Goal: Task Accomplishment & Management: Complete application form

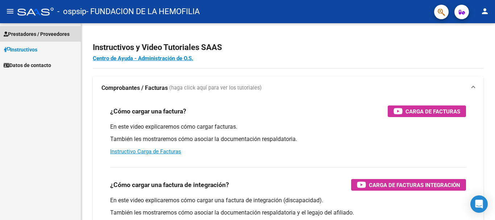
click at [33, 32] on span "Prestadores / Proveedores" at bounding box center [37, 34] width 66 height 8
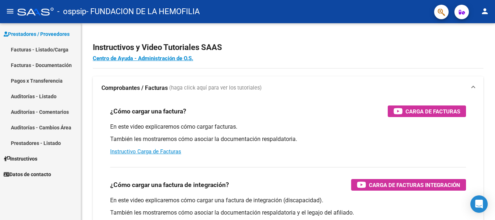
click at [45, 49] on link "Facturas - Listado/Carga" at bounding box center [40, 50] width 81 height 16
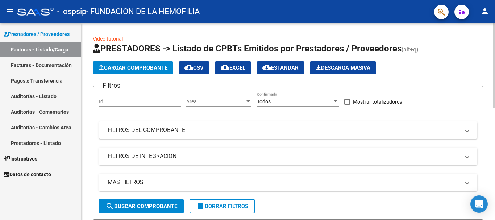
click at [146, 65] on span "Cargar Comprobante" at bounding box center [132, 67] width 69 height 7
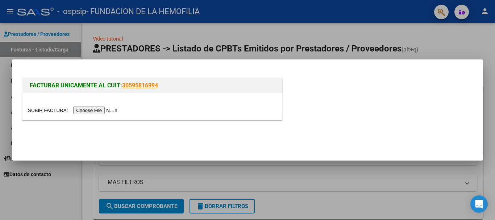
click at [96, 109] on input "file" at bounding box center [74, 110] width 92 height 8
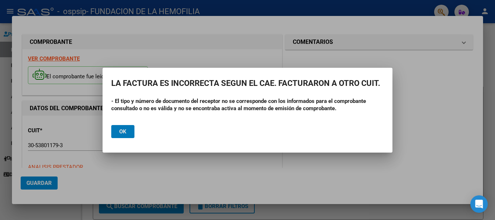
click at [126, 129] on span "Ok" at bounding box center [122, 131] width 7 height 7
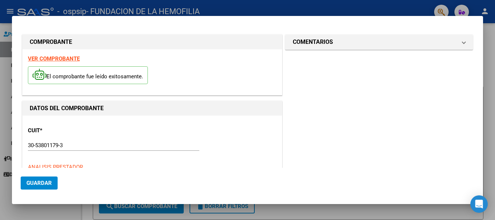
click at [63, 61] on strong "VER COMPROBANTE" at bounding box center [54, 58] width 52 height 7
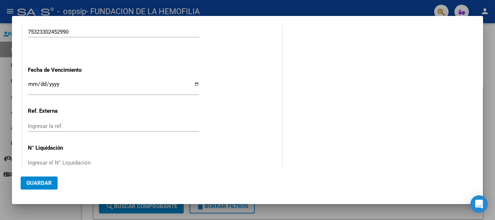
scroll to position [408, 0]
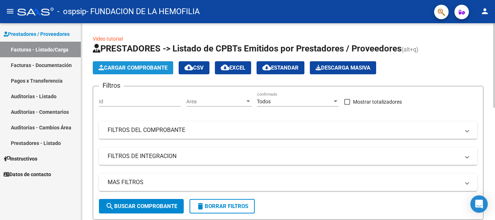
click at [121, 71] on button "Cargar Comprobante" at bounding box center [133, 67] width 80 height 13
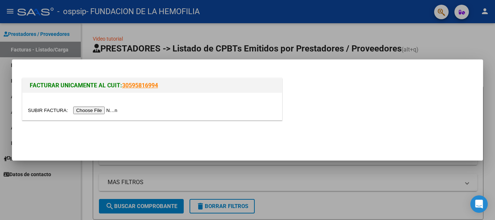
click at [100, 117] on div at bounding box center [151, 106] width 259 height 27
click at [100, 109] on input "file" at bounding box center [74, 110] width 92 height 8
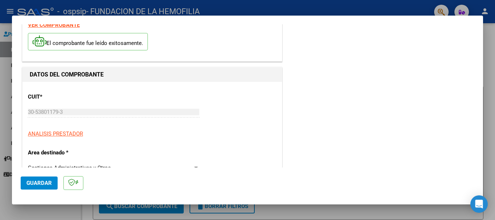
scroll to position [72, 0]
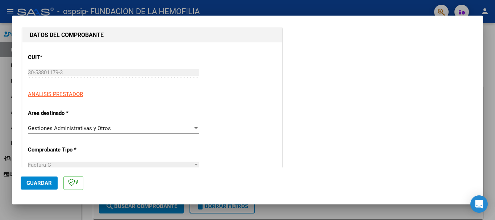
click at [39, 187] on button "Guardar" at bounding box center [39, 182] width 37 height 13
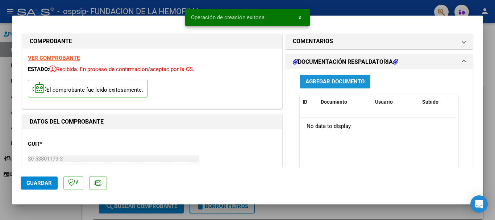
click at [322, 80] on span "Agregar Documento" at bounding box center [334, 82] width 59 height 7
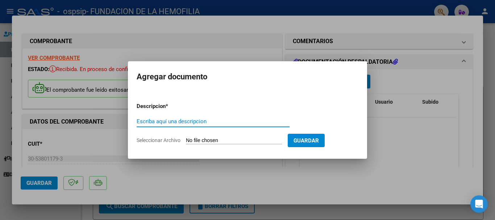
click at [205, 145] on form "Descripcion * Escriba aquí una descripcion Seleccionar Archivo Guardar" at bounding box center [248, 123] width 222 height 53
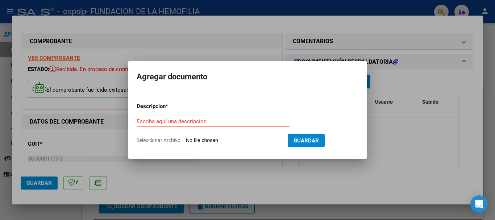
drag, startPoint x: 196, startPoint y: 129, endPoint x: 196, endPoint y: 123, distance: 5.4
click at [196, 126] on div "Escriba aquí una descripcion" at bounding box center [213, 125] width 153 height 18
click at [196, 123] on input "Escriba aquí una descripcion" at bounding box center [213, 121] width 153 height 7
click at [199, 140] on input "Seleccionar Archivo" at bounding box center [234, 140] width 96 height 7
type input "C:\fakepath\Detalle de factura.xlsx"
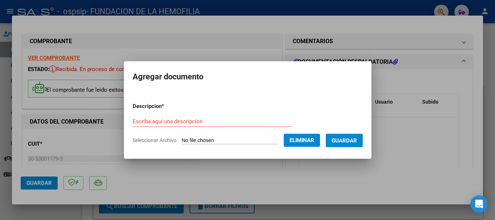
click at [162, 119] on input "Escriba aquí una descripcion" at bounding box center [212, 121] width 159 height 7
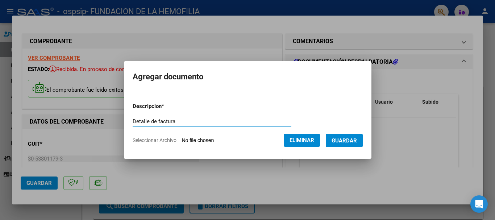
type input "Detalle de factura"
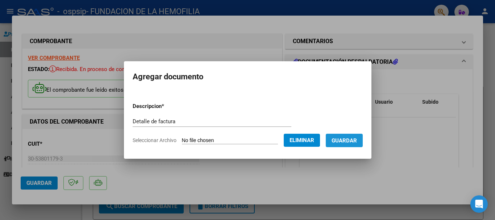
click at [354, 142] on span "Guardar" at bounding box center [343, 140] width 25 height 7
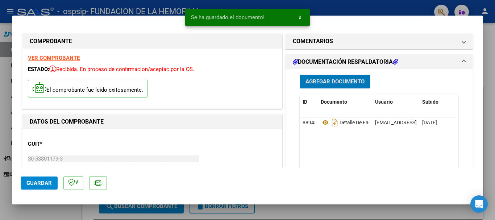
click at [343, 80] on span "Agregar Documento" at bounding box center [334, 82] width 59 height 7
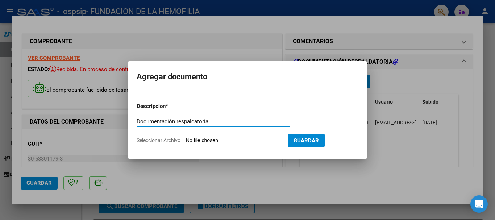
type input "Documentación respaldatoria"
click at [209, 141] on input "Seleccionar Archivo" at bounding box center [234, 140] width 96 height 7
type input "C:\fakepath\Documentación respaldatoria.pdf"
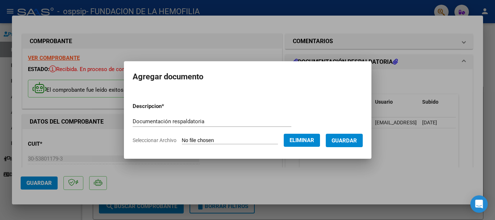
click at [344, 144] on button "Guardar" at bounding box center [344, 140] width 37 height 13
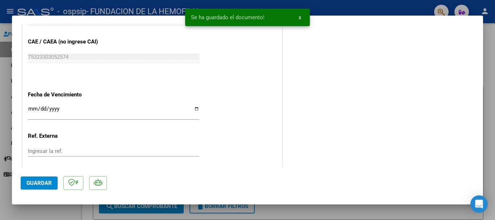
scroll to position [436, 0]
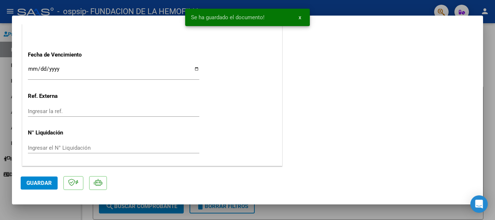
click at [76, 68] on input "Ingresar la fecha" at bounding box center [113, 72] width 171 height 12
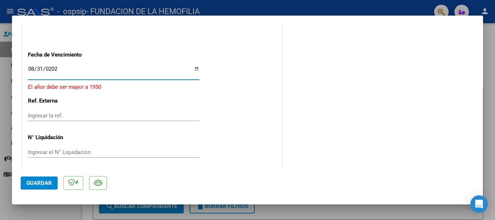
type input "[DATE]"
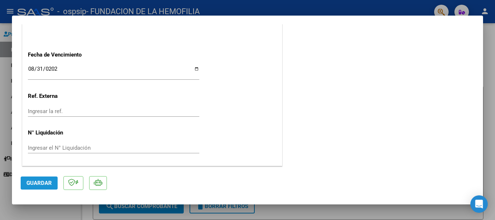
click at [41, 183] on span "Guardar" at bounding box center [38, 183] width 25 height 7
